Goal: Check status: Check status

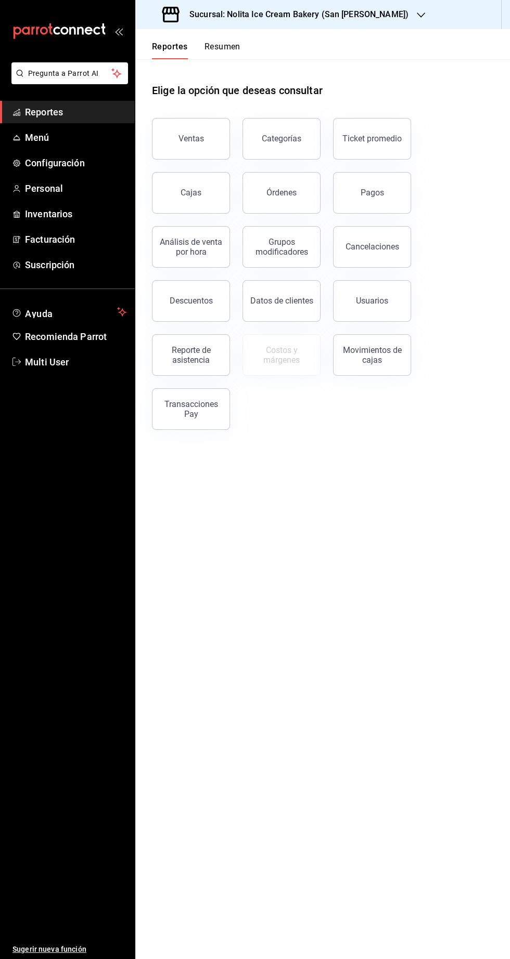
click at [202, 10] on h3 "Sucursal: Nolita Ice Cream Bakery (San [PERSON_NAME])" at bounding box center [294, 14] width 227 height 12
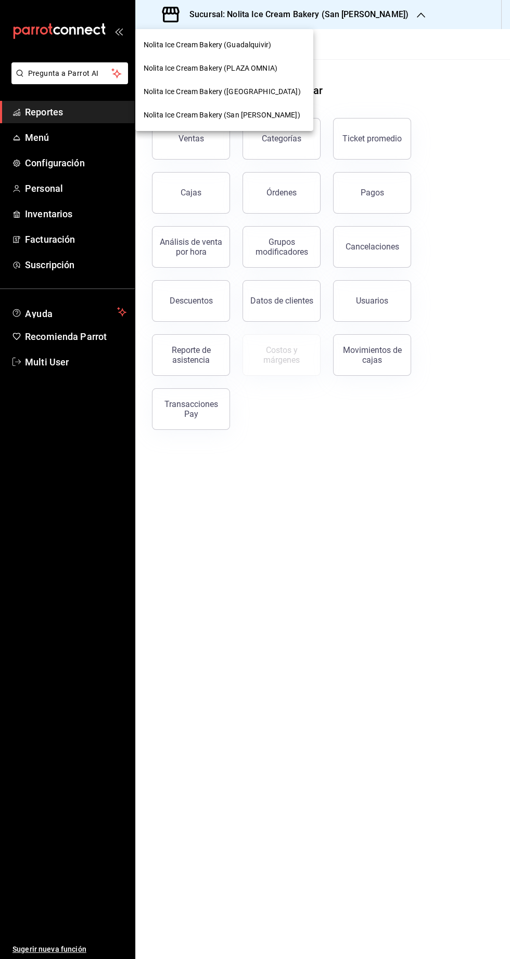
click at [187, 92] on span "Nolita Ice Cream Bakery ([GEOGRAPHIC_DATA])" at bounding box center [221, 91] width 157 height 11
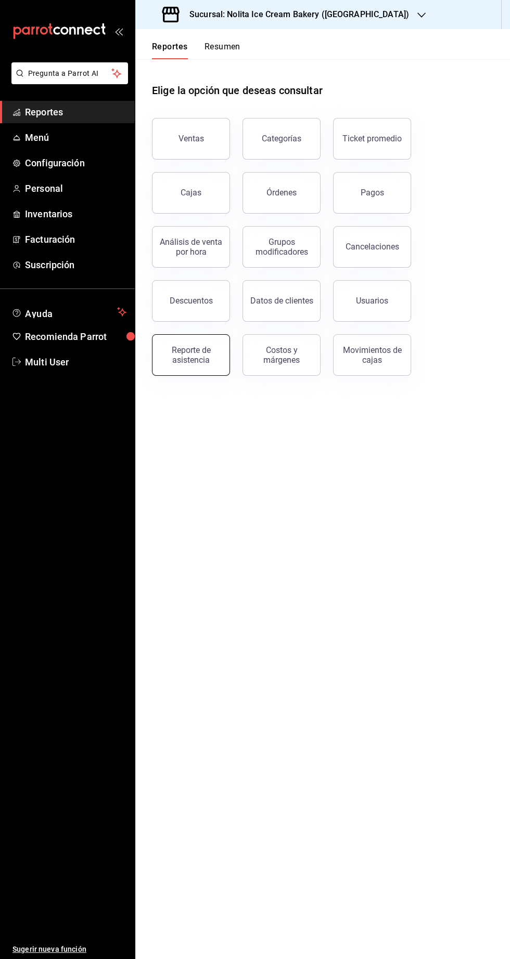
click at [189, 361] on div "Reporte de asistencia" at bounding box center [191, 355] width 64 height 20
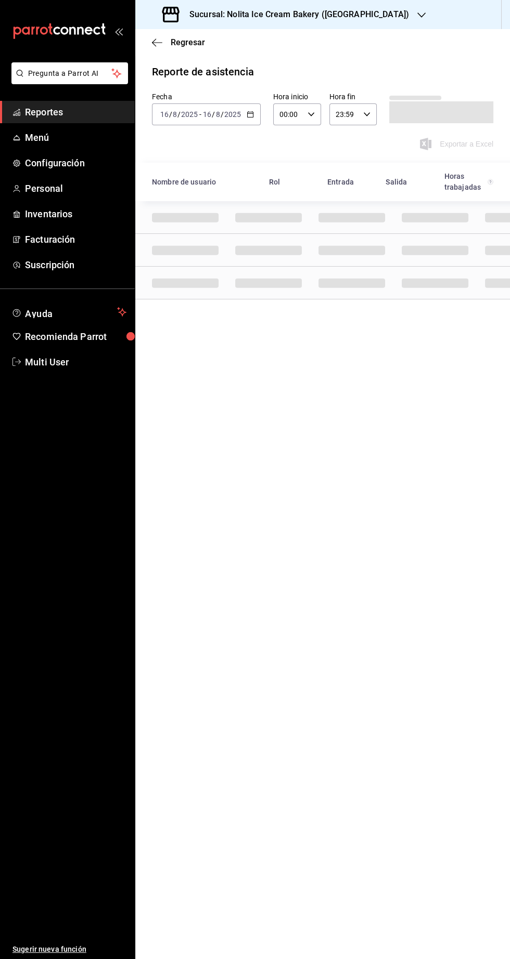
click at [206, 114] on input "16" at bounding box center [206, 114] width 9 height 8
click at [179, 191] on span "Semana actual" at bounding box center [201, 192] width 81 height 11
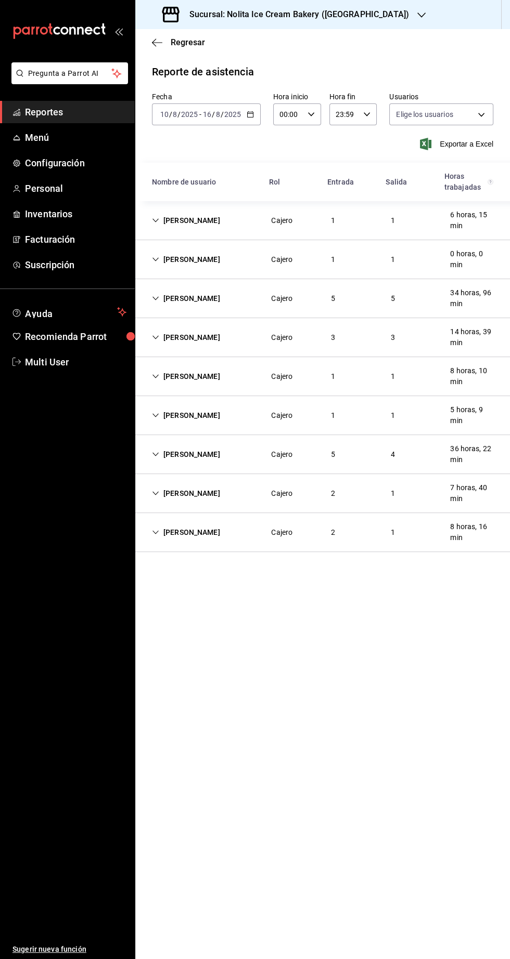
type input "7fb31379-653a-48c8-a59d-916b0e501286,aa9fc705-a843-4189-a582-af34302a3c3c,cc876…"
click at [176, 532] on div "[PERSON_NAME]" at bounding box center [185, 532] width 85 height 19
